Goal: Task Accomplishment & Management: Use online tool/utility

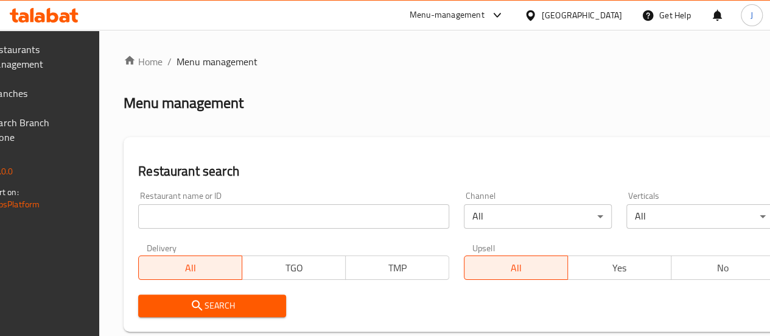
click at [250, 222] on input "search" at bounding box center [293, 216] width 311 height 24
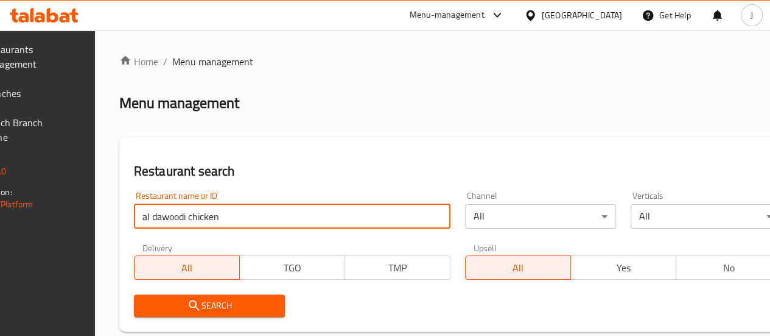
type input "al dawoodi chicken"
click button "Search" at bounding box center [209, 305] width 151 height 23
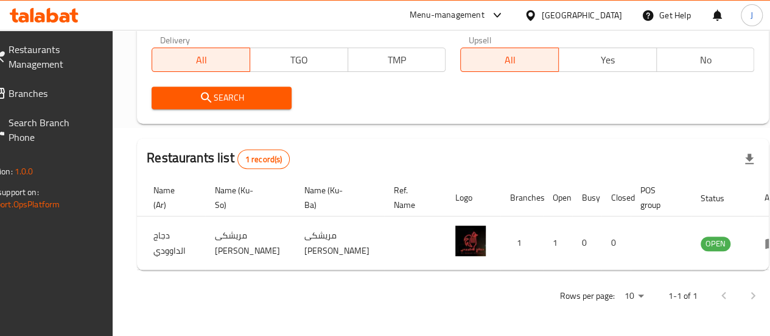
scroll to position [0, 119]
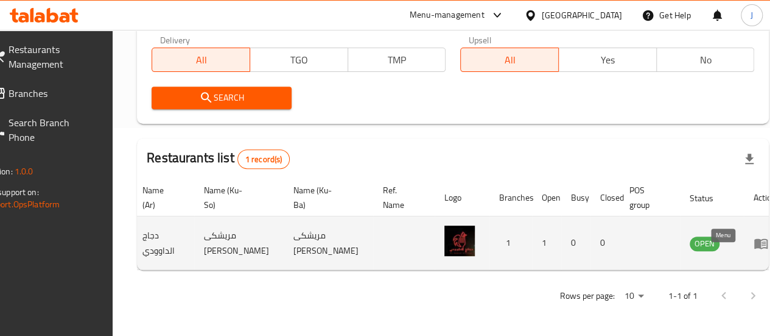
click at [754, 236] on link "enhanced table" at bounding box center [765, 243] width 23 height 15
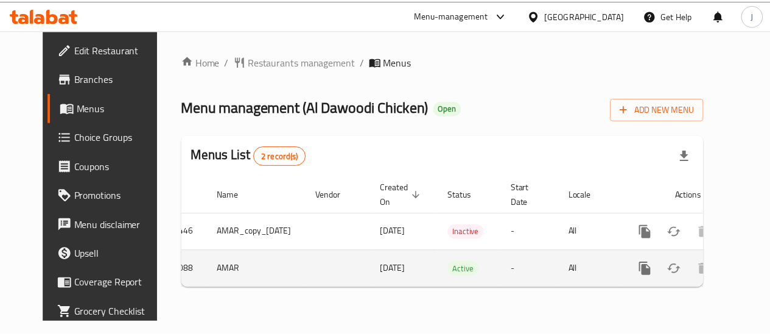
scroll to position [0, 32]
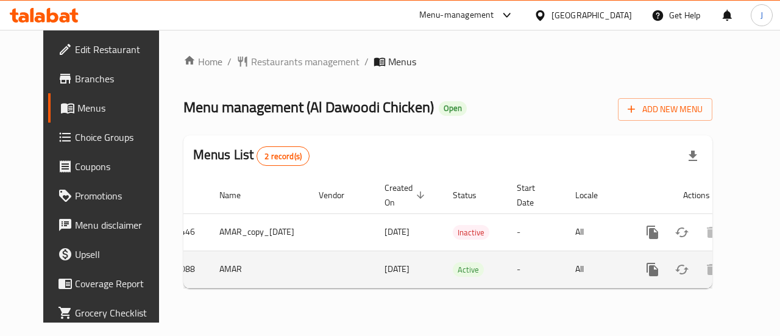
click at [735, 269] on icon "enhanced table" at bounding box center [740, 269] width 11 height 11
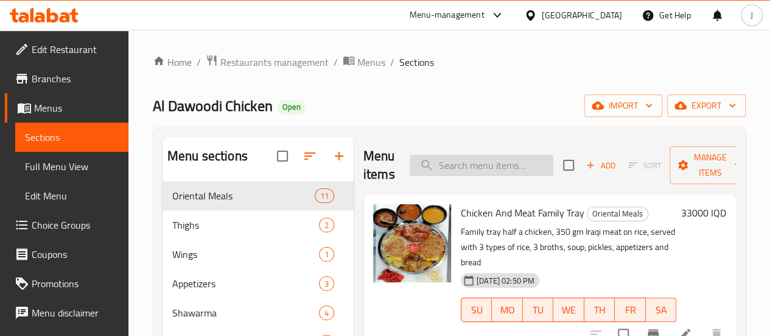
click at [444, 169] on input "search" at bounding box center [482, 165] width 144 height 21
type input "د"
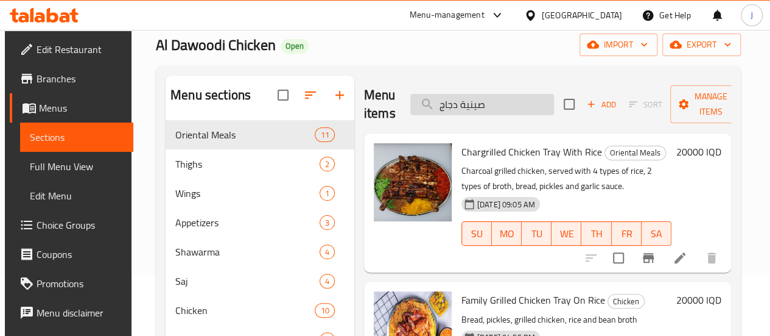
drag, startPoint x: 471, startPoint y: 110, endPoint x: 392, endPoint y: 116, distance: 80.0
click at [410, 113] on input "صينية دجاج" at bounding box center [482, 104] width 144 height 21
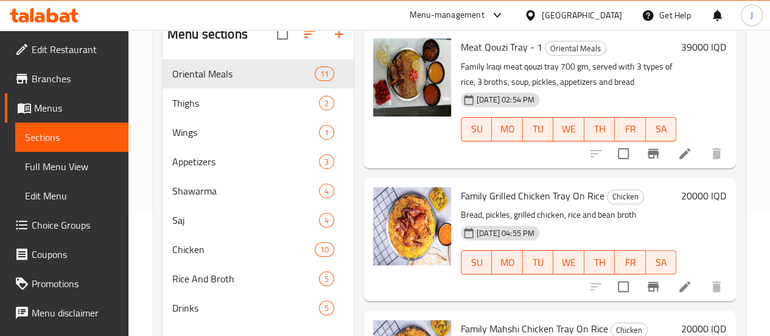
scroll to position [43, 0]
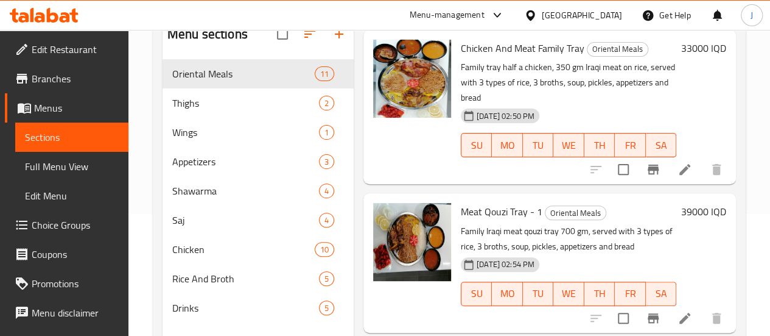
type input "family"
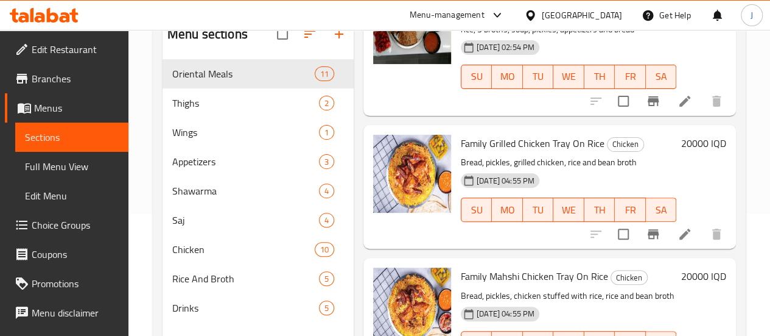
scroll to position [286, 0]
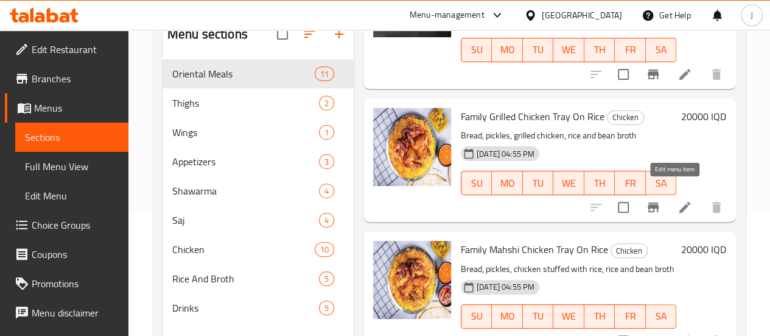
click at [680, 202] on icon at bounding box center [685, 207] width 11 height 11
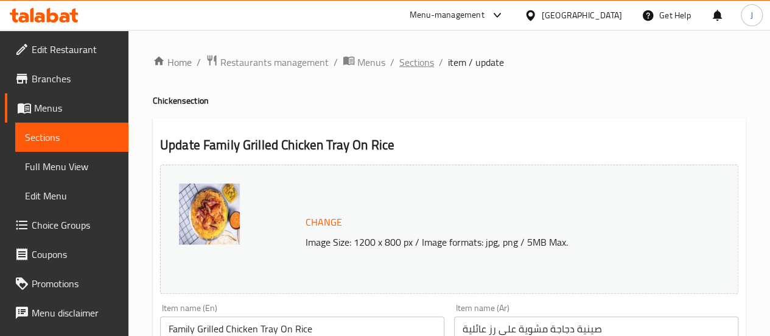
click at [431, 65] on span "Sections" at bounding box center [417, 62] width 35 height 15
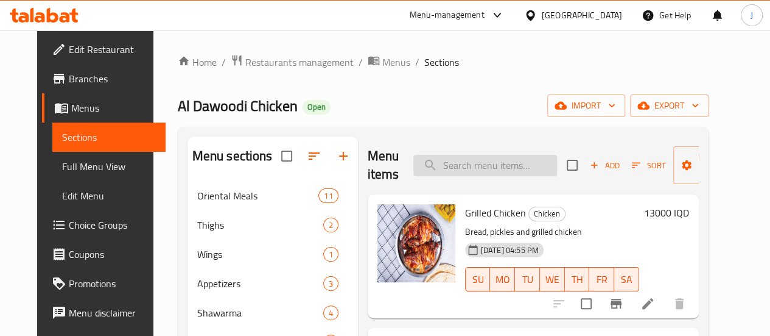
click at [502, 174] on input "search" at bounding box center [486, 165] width 144 height 21
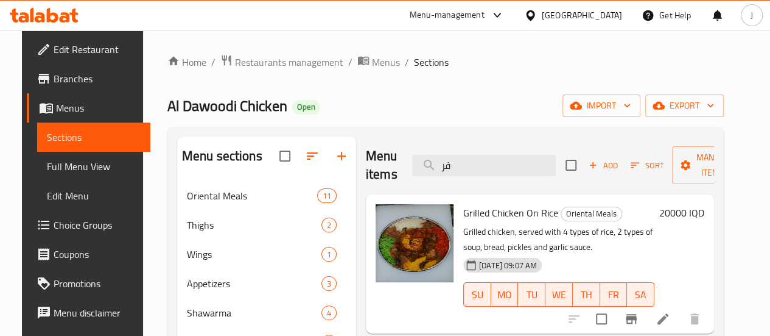
type input "ف"
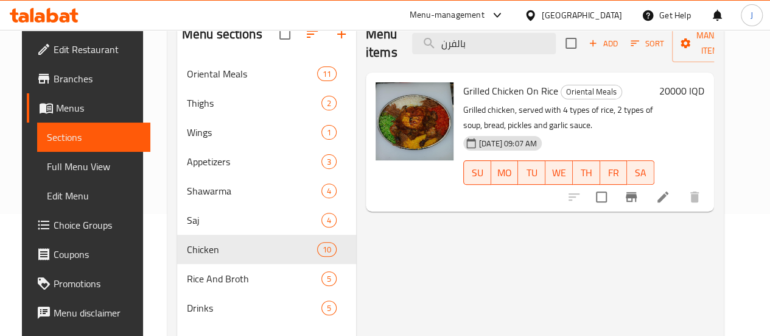
scroll to position [61, 0]
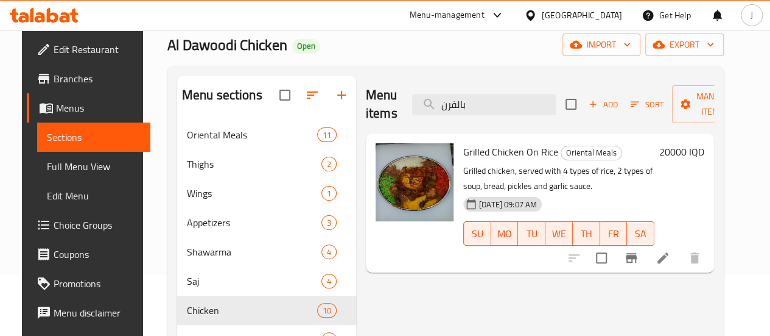
click at [493, 116] on div "Menu items بالفرن Add Sort Manage items" at bounding box center [540, 105] width 348 height 58
click at [481, 105] on input "بالفرن" at bounding box center [484, 104] width 144 height 21
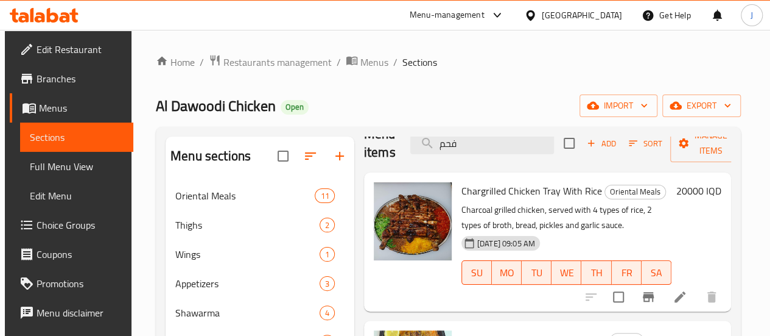
scroll to position [0, 0]
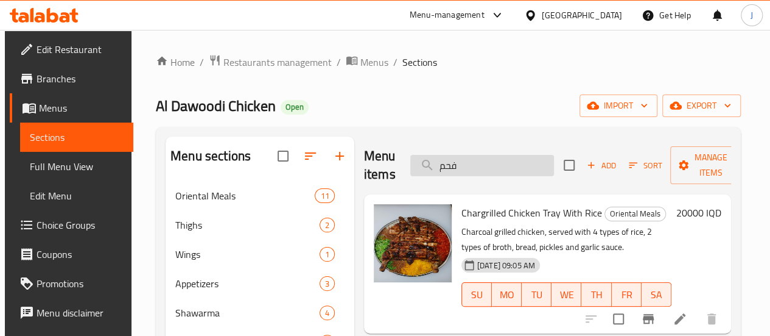
click at [499, 159] on input "فحم" at bounding box center [482, 165] width 144 height 21
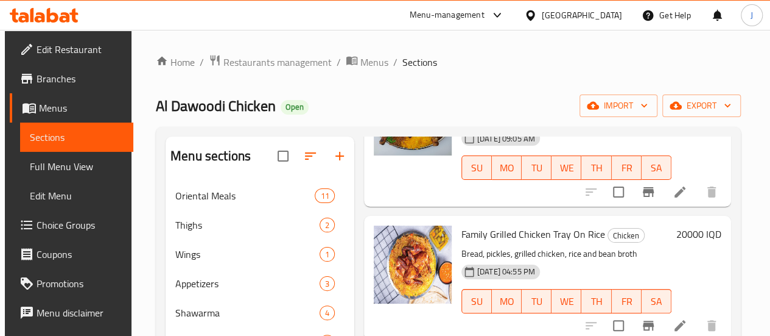
type input "صينية دجاج"
click at [673, 191] on icon at bounding box center [680, 192] width 15 height 15
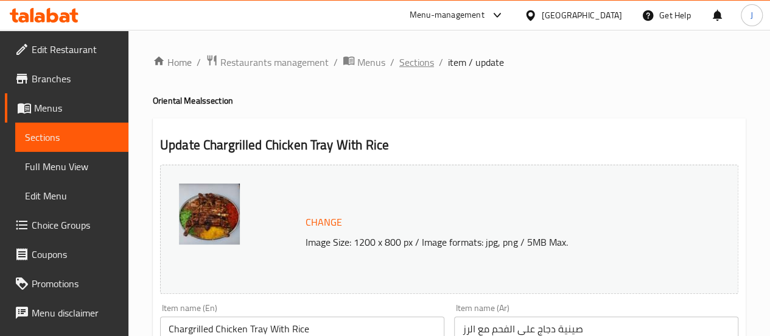
click at [423, 62] on span "Sections" at bounding box center [417, 62] width 35 height 15
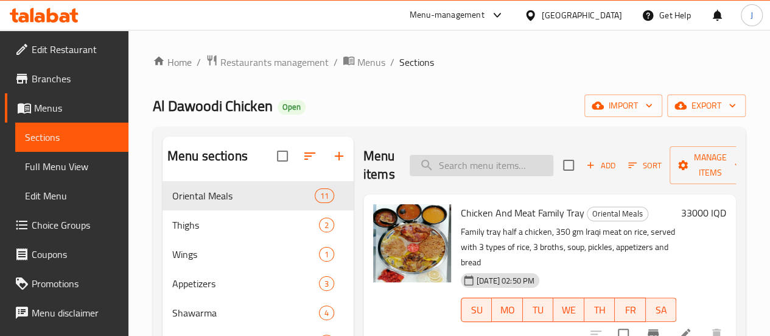
click at [498, 161] on input "search" at bounding box center [482, 165] width 144 height 21
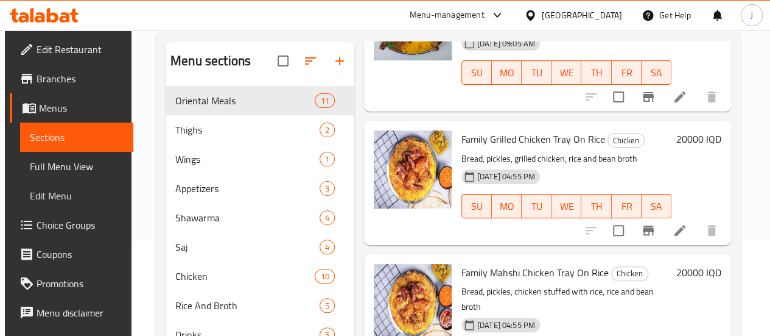
scroll to position [122, 0]
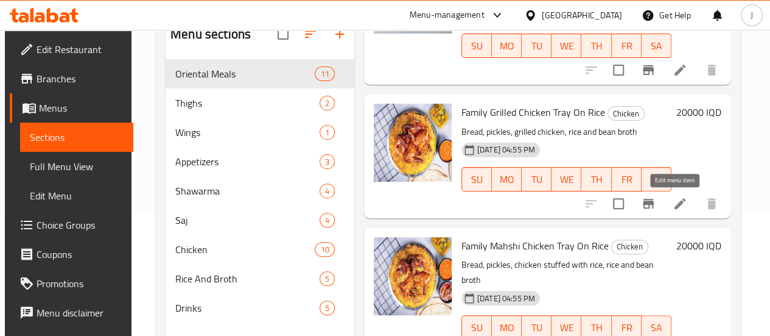
type input "صينية دجاج"
click at [676, 206] on icon at bounding box center [680, 203] width 15 height 15
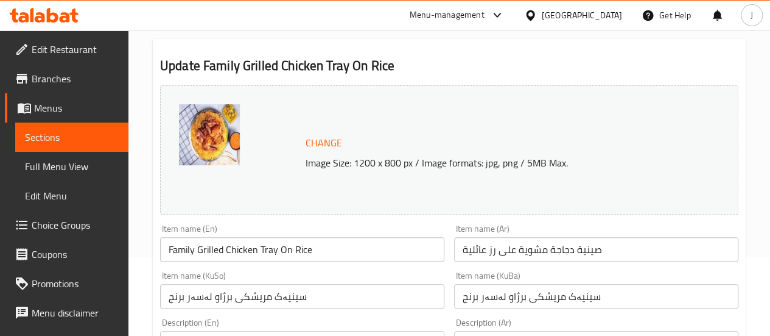
scroll to position [61, 0]
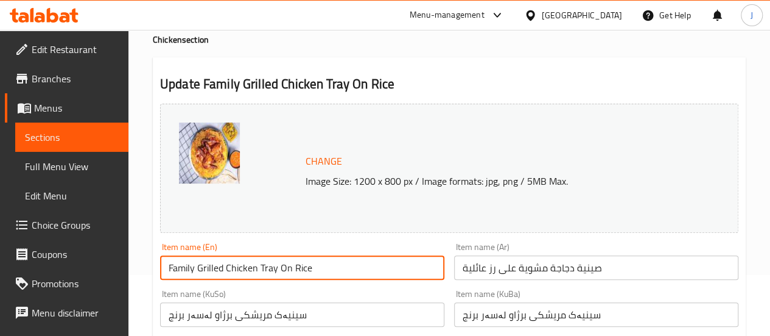
drag, startPoint x: 330, startPoint y: 275, endPoint x: 153, endPoint y: 275, distance: 177.2
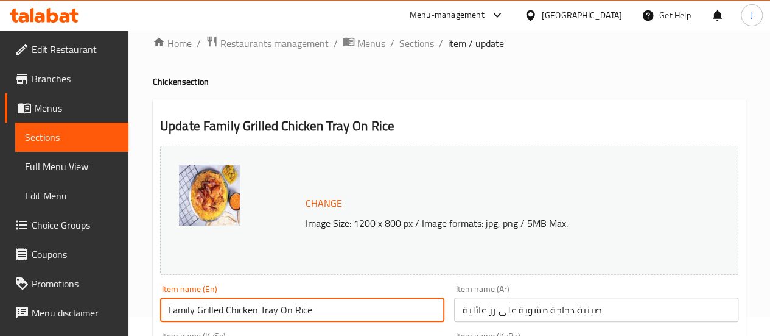
scroll to position [0, 0]
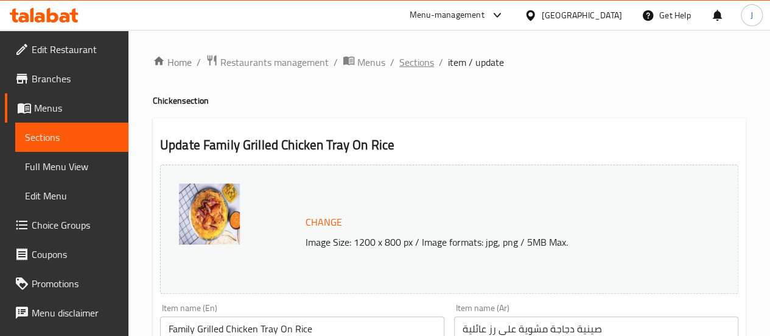
click at [424, 64] on span "Sections" at bounding box center [417, 62] width 35 height 15
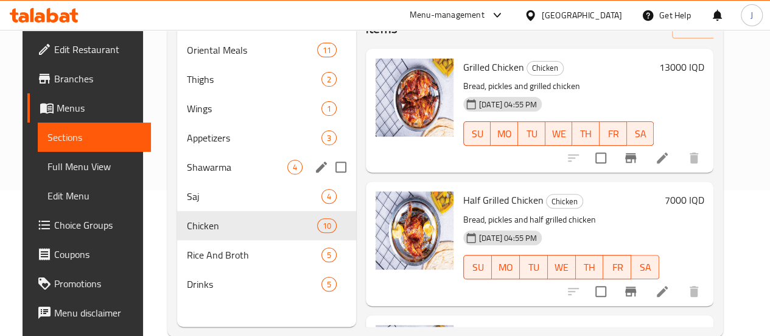
scroll to position [171, 0]
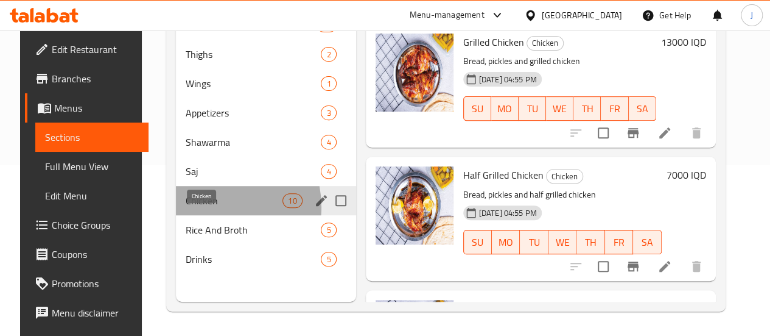
click at [197, 208] on span "Chicken" at bounding box center [234, 200] width 97 height 15
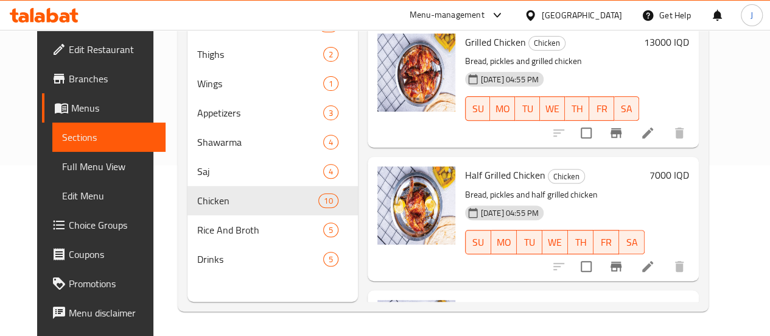
scroll to position [0, 0]
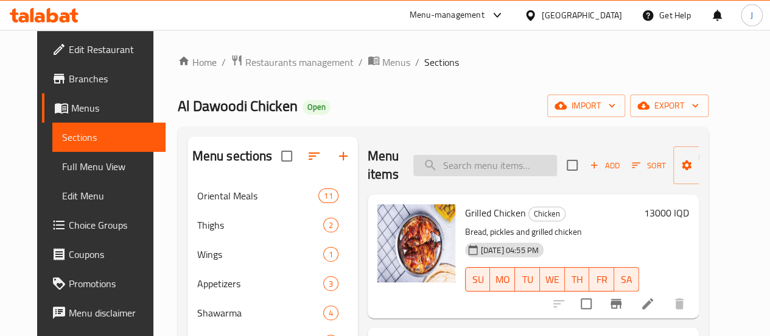
click at [414, 156] on input "search" at bounding box center [486, 165] width 144 height 21
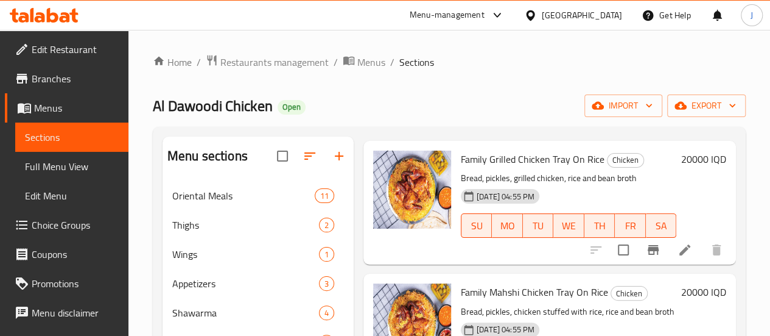
scroll to position [408, 0]
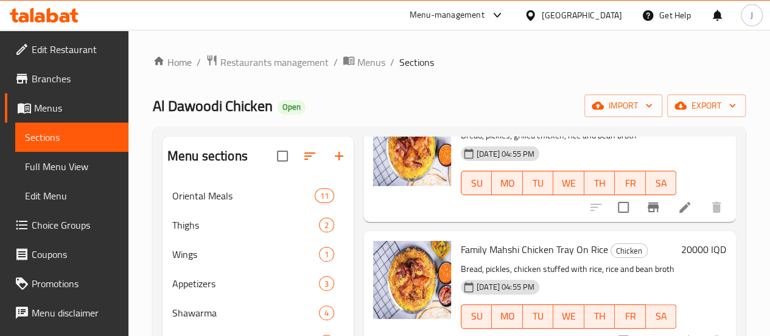
type input "family"
click at [629, 241] on h6 "Family Mahshi Chicken Tray On Rice Chicken" at bounding box center [569, 249] width 216 height 17
